Goal: Transaction & Acquisition: Purchase product/service

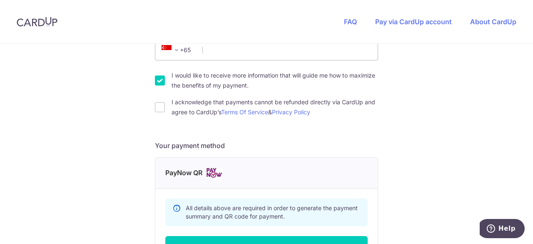
scroll to position [258, 0]
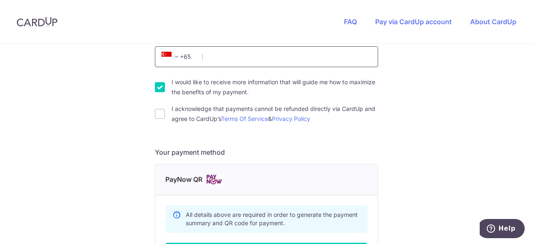
click at [276, 62] on input "Phone Number" at bounding box center [266, 56] width 223 height 21
type input "85897652"
drag, startPoint x: 528, startPoint y: 141, endPoint x: 532, endPoint y: 179, distance: 38.5
click at [532, 179] on section "You are paying TWIG LEARNING CENTER PTE. LTD. TWIG LEARNING CENTER PTE. LTD. us…" at bounding box center [266, 144] width 533 height 200
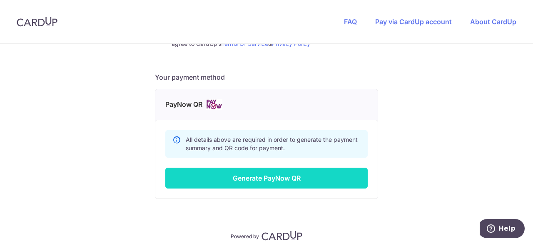
click at [286, 182] on button "Generate PayNow QR" at bounding box center [266, 177] width 202 height 21
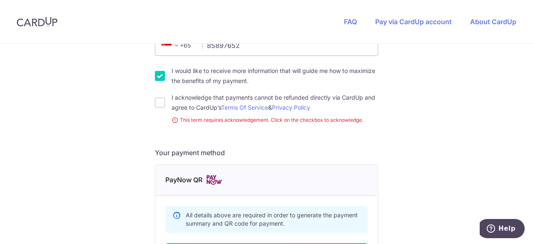
scroll to position [286, 0]
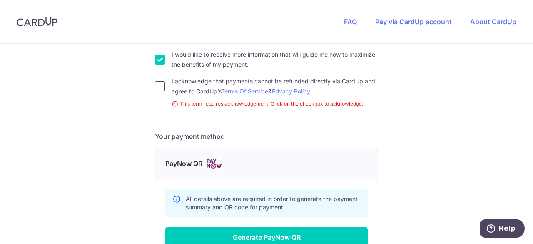
click at [155, 85] on input "I acknowledge that payments cannot be refunded directly via CardUp and agree to…" at bounding box center [160, 86] width 10 height 10
checkbox input "true"
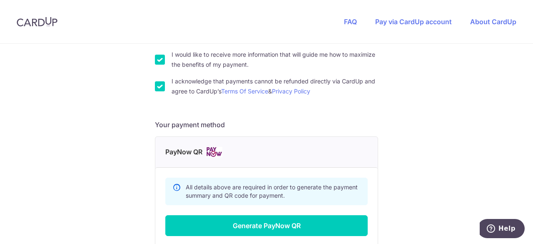
scroll to position [367, 0]
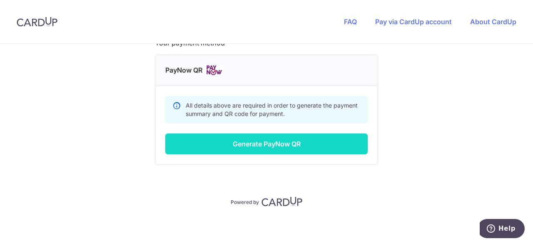
click at [328, 144] on button "Generate PayNow QR" at bounding box center [266, 143] width 202 height 21
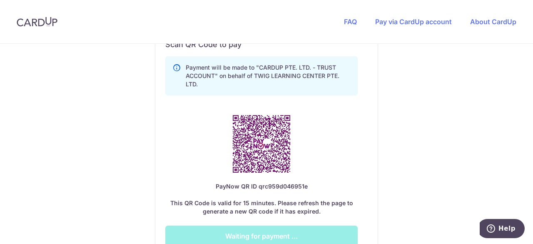
scroll to position [490, 0]
